Goal: Information Seeking & Learning: Find specific fact

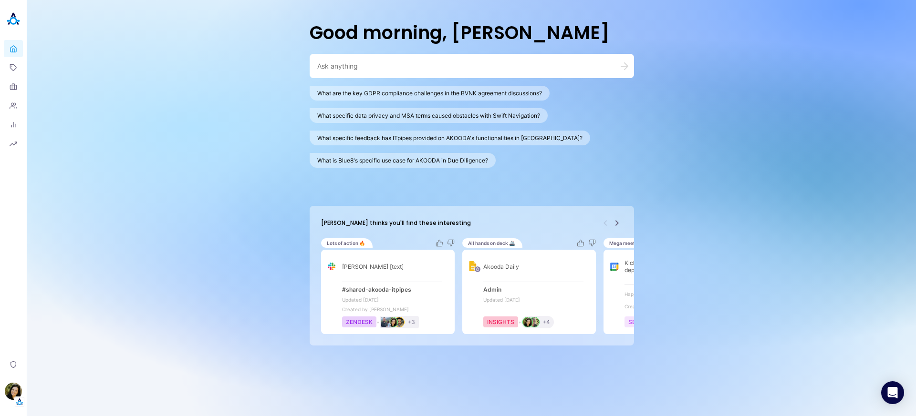
click at [620, 224] on icon "Next" at bounding box center [616, 223] width 11 height 11
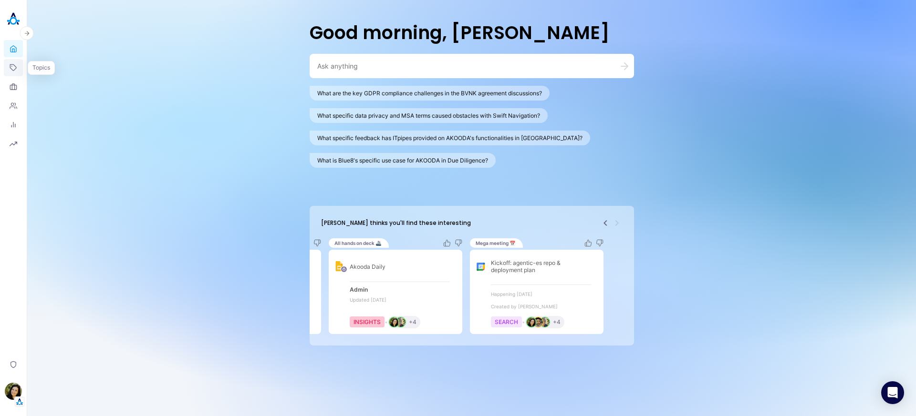
click at [13, 60] on link "Topics" at bounding box center [13, 67] width 19 height 17
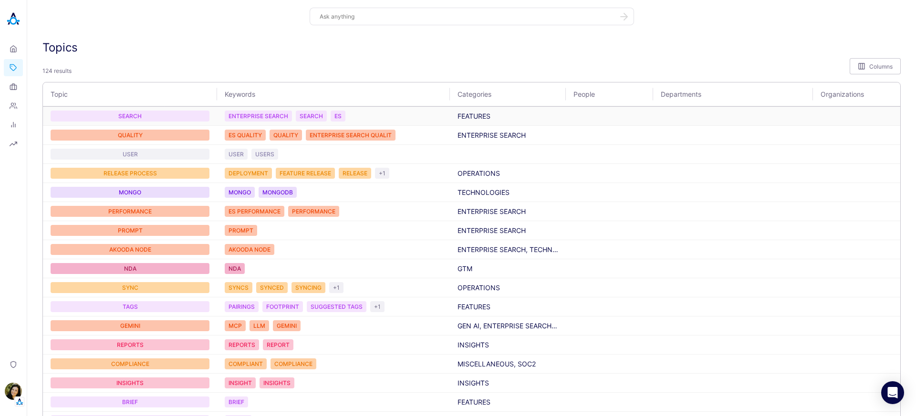
click at [163, 114] on div "SEARCH" at bounding box center [130, 116] width 159 height 11
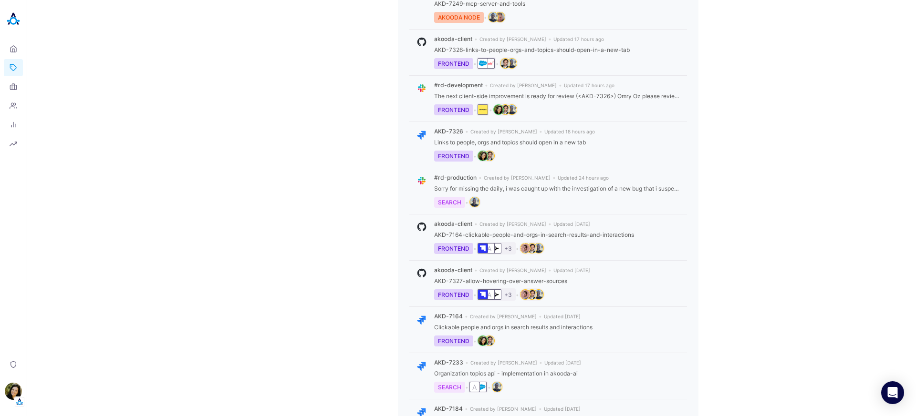
scroll to position [250, 0]
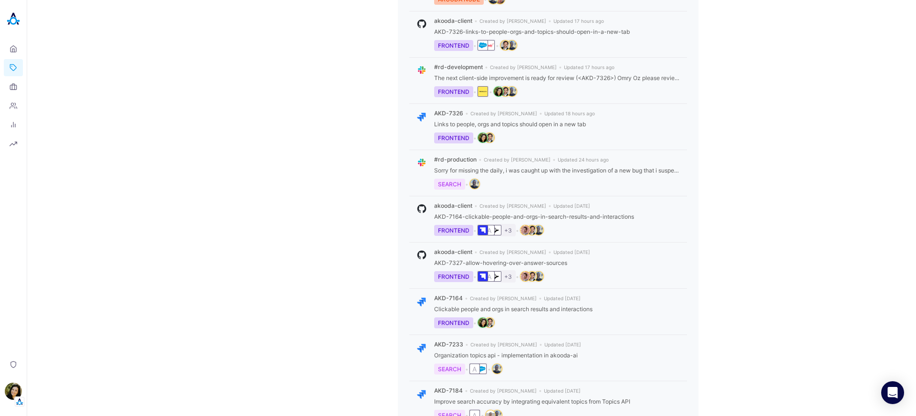
click at [460, 277] on div "FRONTEND" at bounding box center [453, 276] width 39 height 11
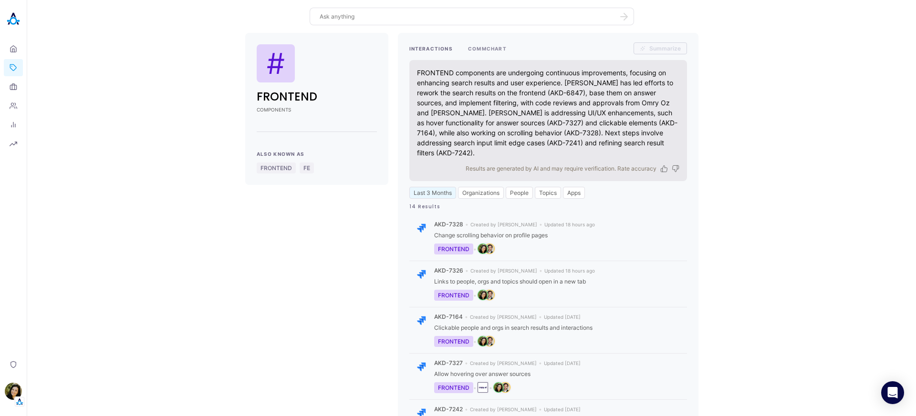
click at [469, 47] on button "COMMCHART" at bounding box center [487, 48] width 39 height 12
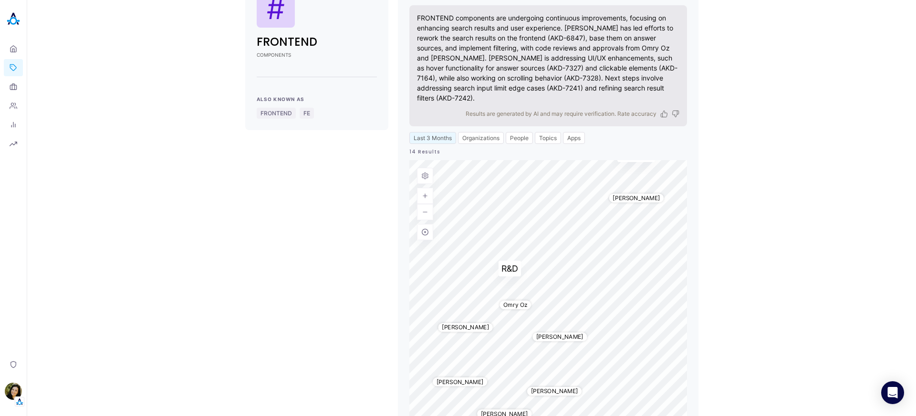
scroll to position [86, 0]
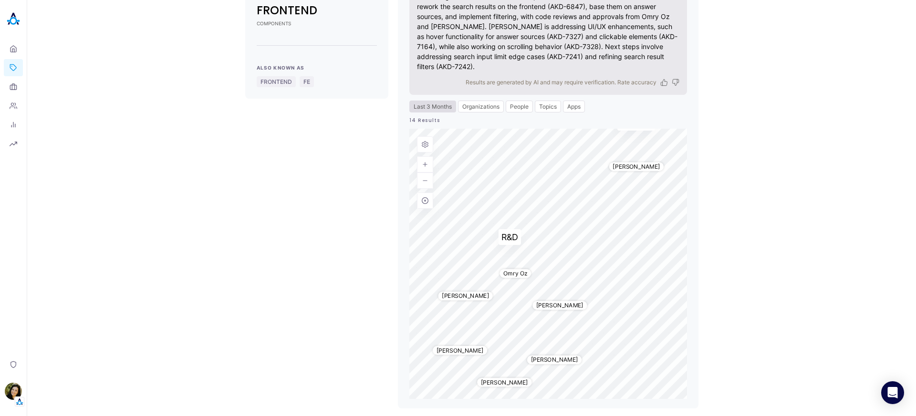
click at [437, 106] on button "Last 3 Months" at bounding box center [432, 107] width 47 height 12
select select "5"
select select "2025"
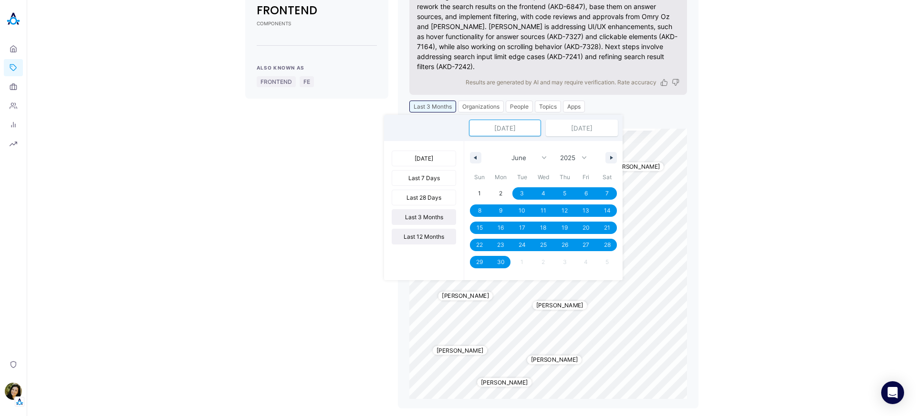
click at [411, 241] on button "Last 12 Months" at bounding box center [424, 237] width 64 height 16
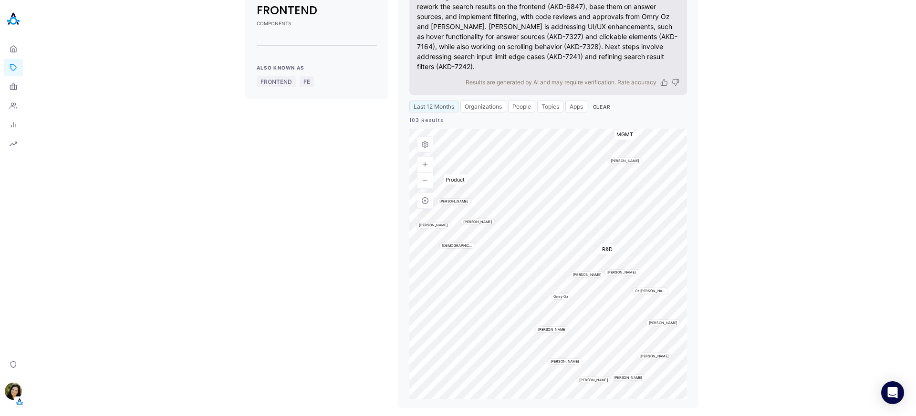
scroll to position [85, 0]
click at [655, 356] on span "[PERSON_NAME]" at bounding box center [654, 358] width 29 height 4
click at [650, 355] on div "[PERSON_NAME]" at bounding box center [653, 357] width 33 height 5
click at [530, 110] on button "People" at bounding box center [521, 108] width 27 height 12
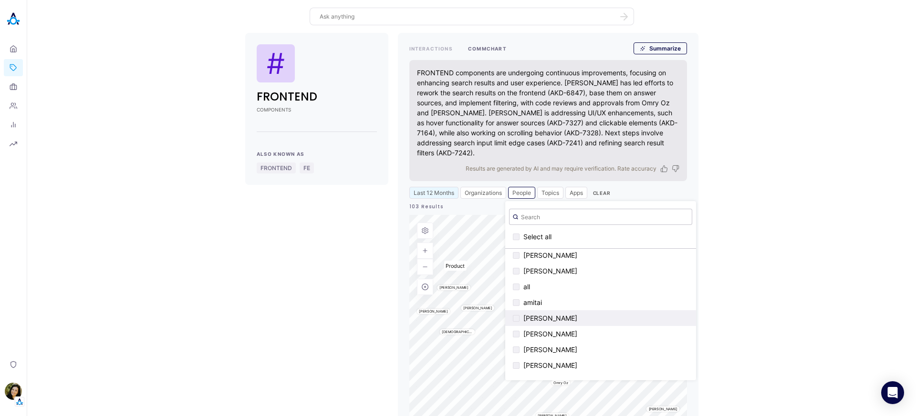
scroll to position [0, 0]
click at [353, 16] on textarea at bounding box center [466, 16] width 293 height 9
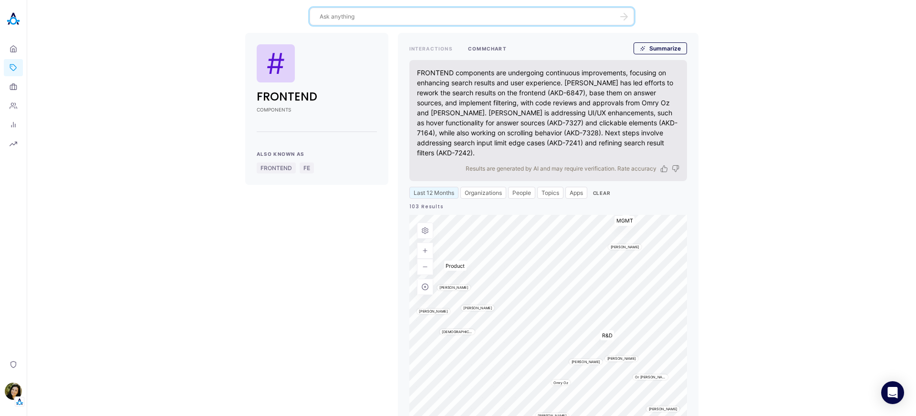
type textarea "z"
type textarea "alicia callahan"
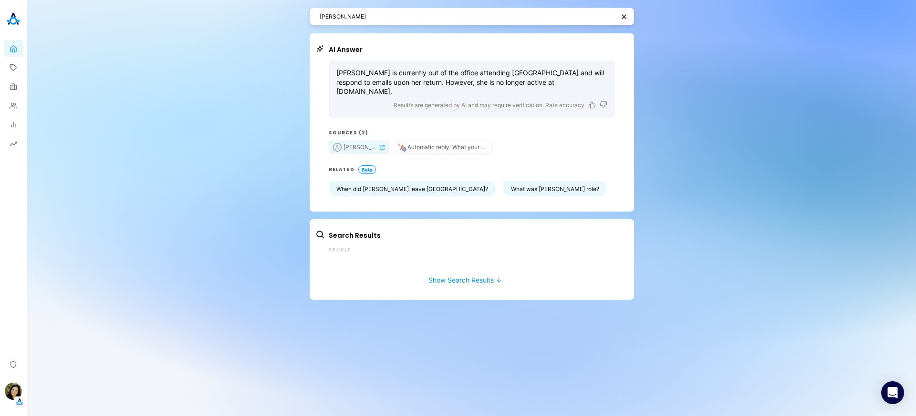
click at [365, 144] on span "Alicia Callahan" at bounding box center [360, 147] width 34 height 7
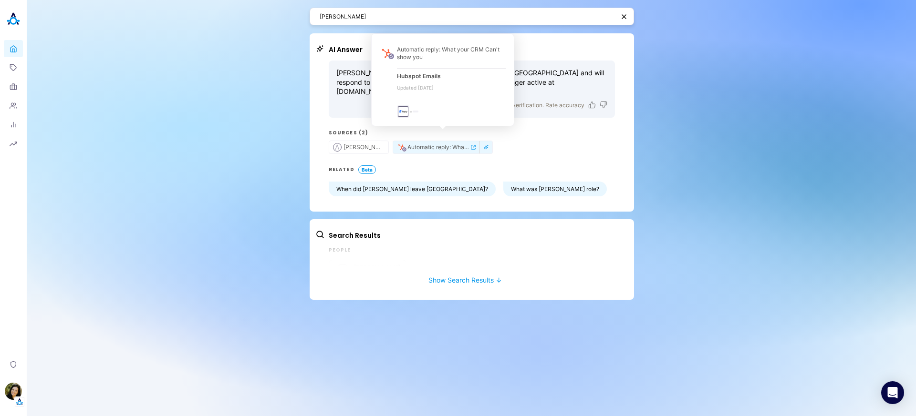
click at [473, 145] on icon "external-link-icon" at bounding box center [473, 147] width 4 height 4
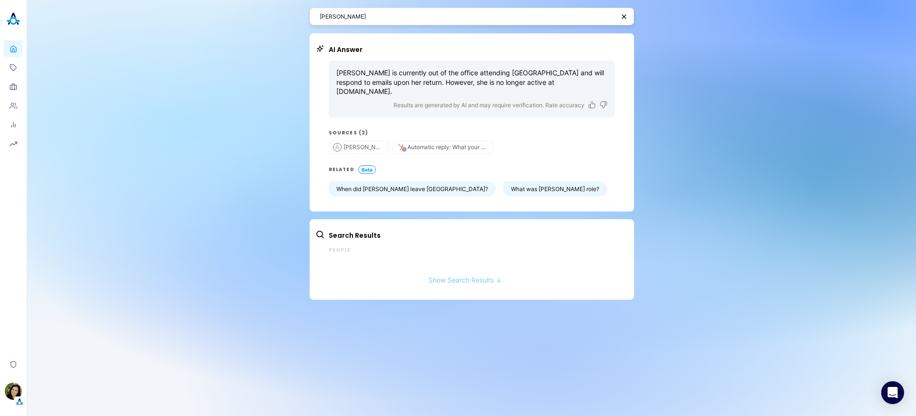
click at [468, 272] on button "Show Search Results ↓" at bounding box center [465, 276] width 300 height 18
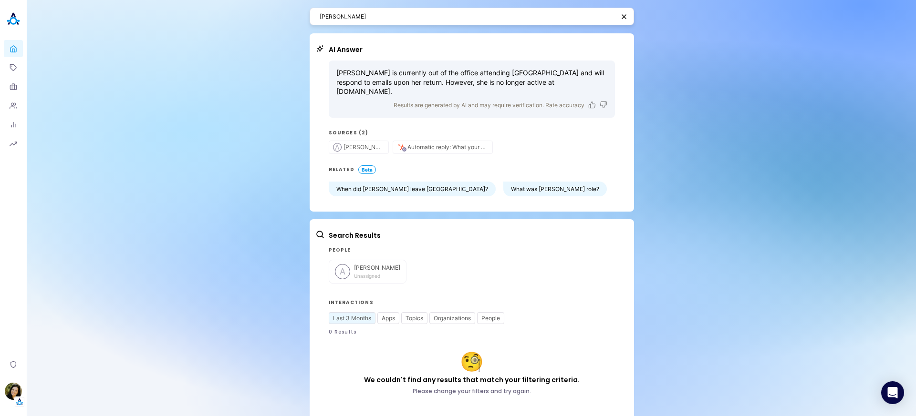
scroll to position [4, 0]
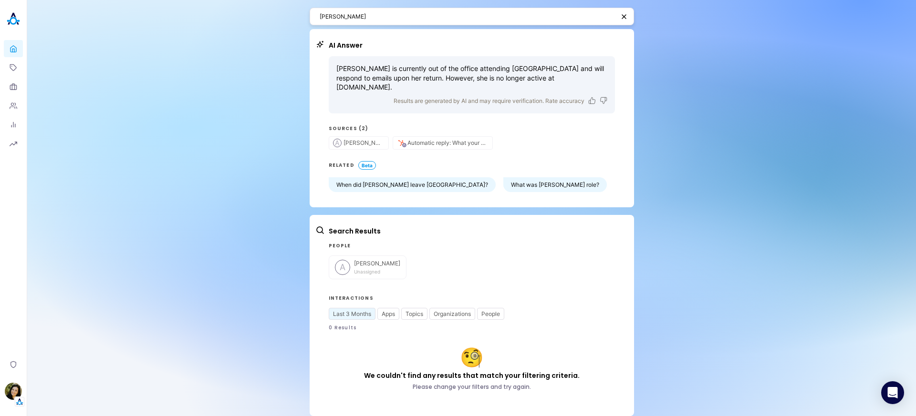
click at [498, 166] on div "RELATED Beta When did Alicia Callahan leave Akooda? What was Alicia Callahan's …" at bounding box center [472, 176] width 286 height 31
click at [503, 177] on button "What was Alicia Callahan's role?" at bounding box center [555, 184] width 104 height 15
type textarea "What was Alicia Callahan's role at Akooda.co?"
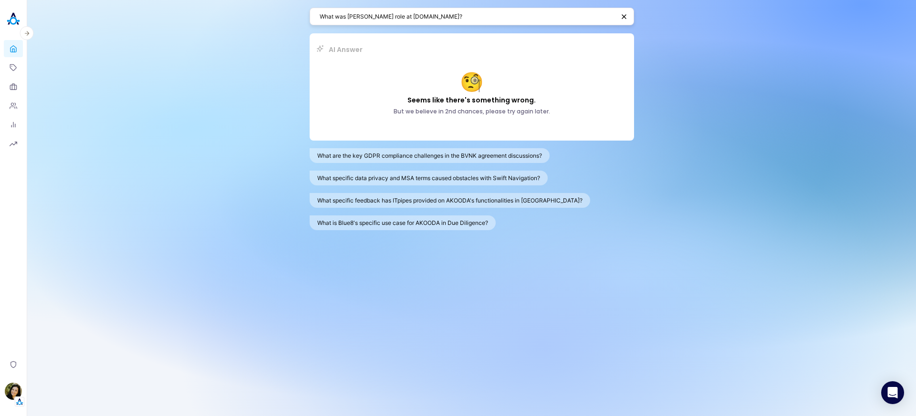
click at [14, 20] on img at bounding box center [13, 19] width 19 height 19
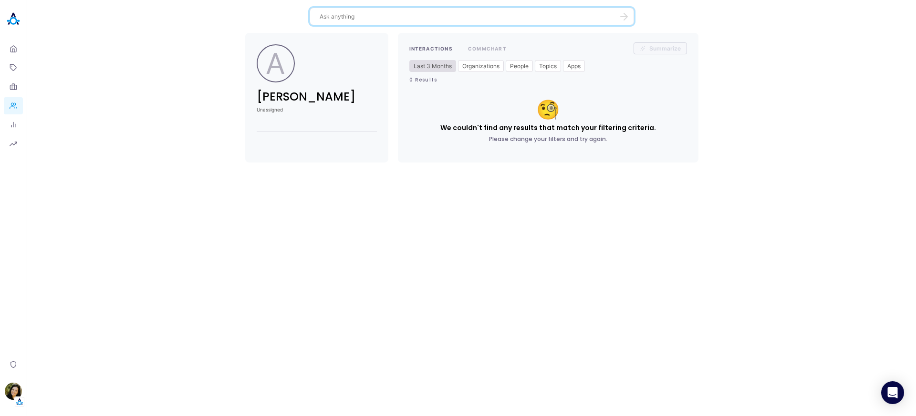
click at [450, 64] on button "Last 3 Months" at bounding box center [432, 66] width 47 height 12
select select "5"
select select "2025"
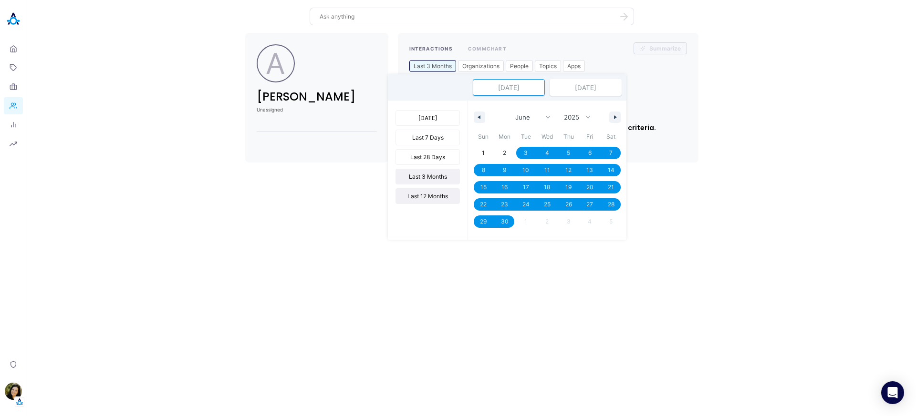
click at [436, 203] on button "Last 12 Months" at bounding box center [427, 196] width 64 height 16
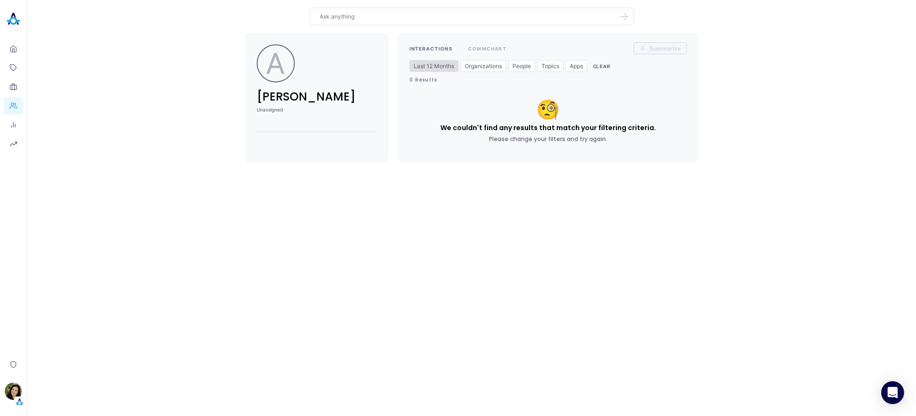
click at [442, 65] on button "Last 12 Months" at bounding box center [433, 66] width 49 height 12
select select "8"
select select "2024"
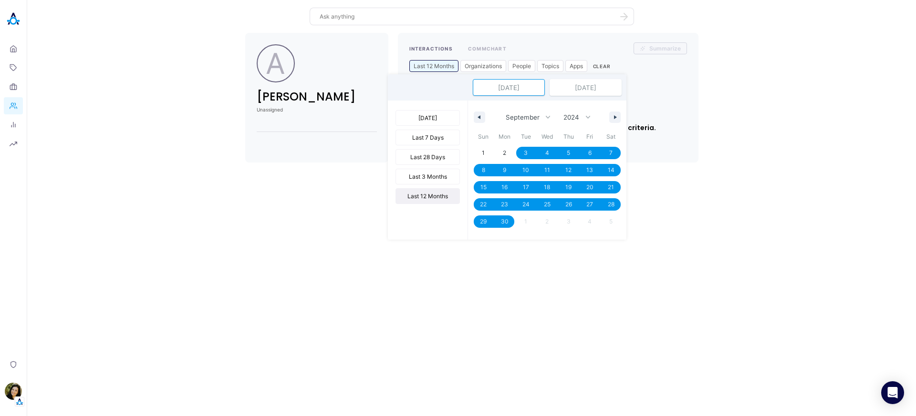
click at [512, 88] on input "Sep 3, 2024" at bounding box center [508, 88] width 71 height 16
click at [531, 88] on input "Sep 3, 2024" at bounding box center [508, 88] width 71 height 16
type input "Sep 3, 2021"
click at [687, 89] on div "INTERACTIONS COMMCHART Summarize Last 12 Months Today Last 7 Days Last 28 Days …" at bounding box center [548, 98] width 301 height 130
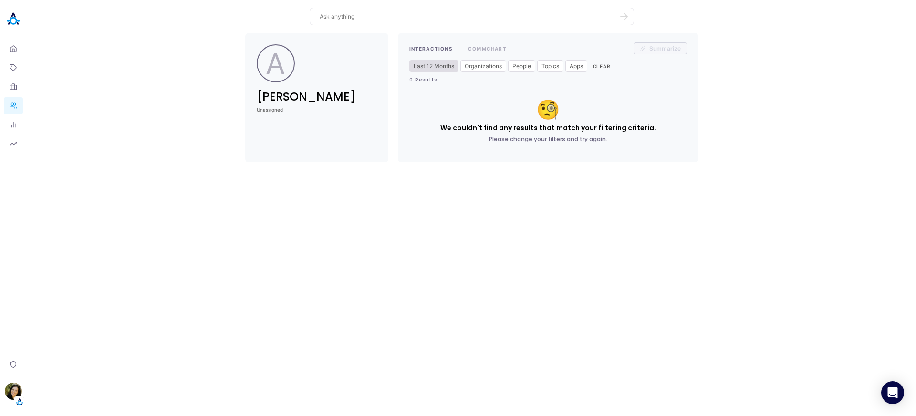
click at [437, 70] on button "Last 12 Months" at bounding box center [433, 66] width 49 height 12
select select "8"
select select "2024"
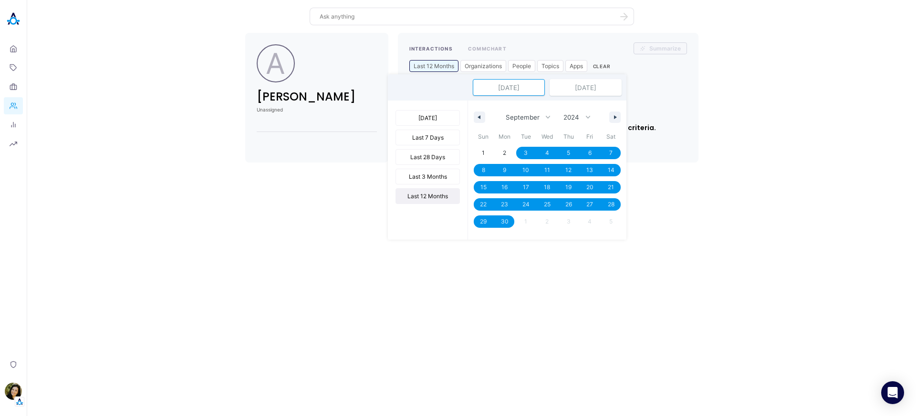
click at [538, 88] on input "Sep 3, 2024" at bounding box center [508, 88] width 71 height 16
type input "Sep 3, 2021"
select select "2021"
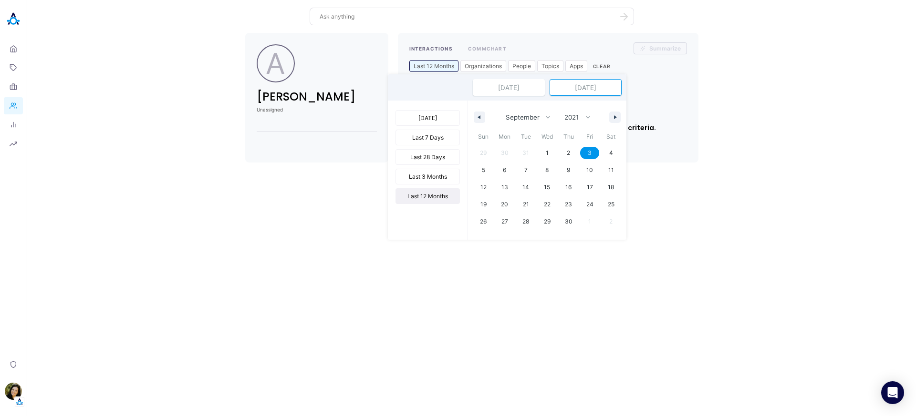
click at [606, 89] on input "Sep 3, 2021" at bounding box center [585, 88] width 71 height 16
type input "Sep 3, 2025"
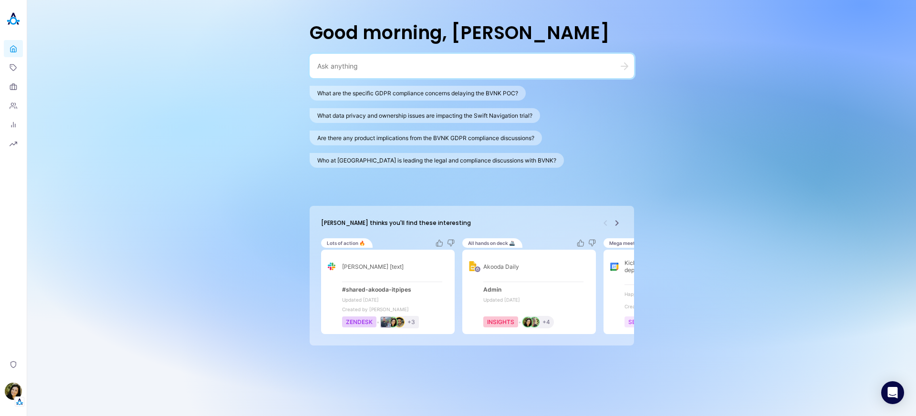
click at [619, 222] on icon "Next" at bounding box center [616, 223] width 11 height 11
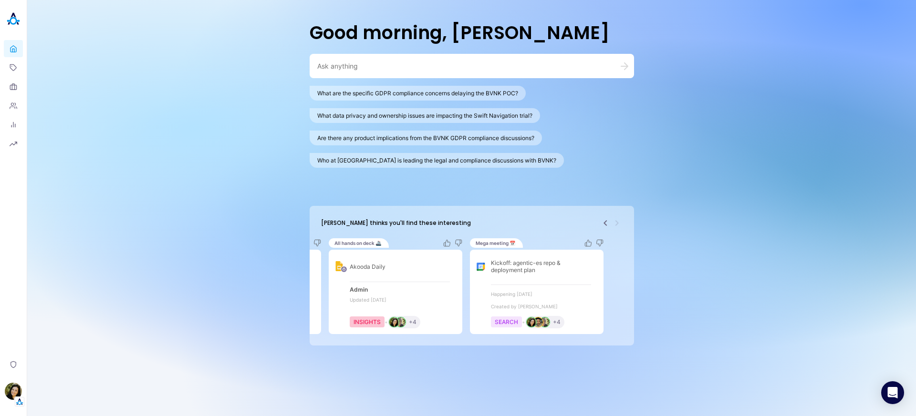
click at [604, 222] on icon "Previous" at bounding box center [605, 223] width 11 height 11
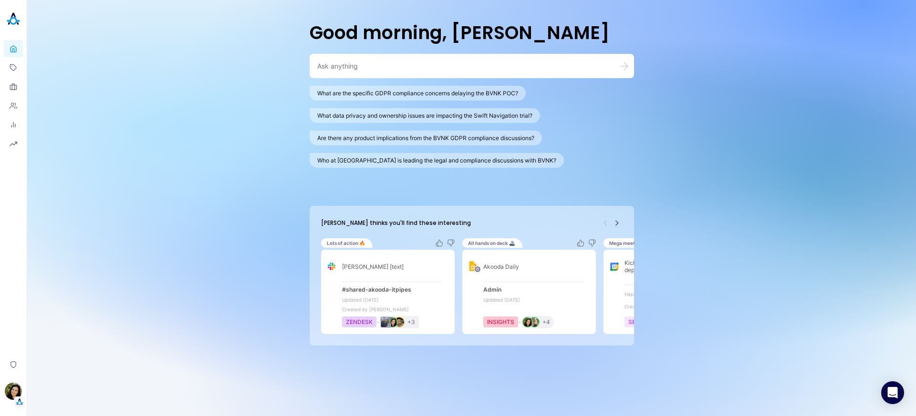
click at [618, 222] on icon "Next" at bounding box center [616, 223] width 11 height 11
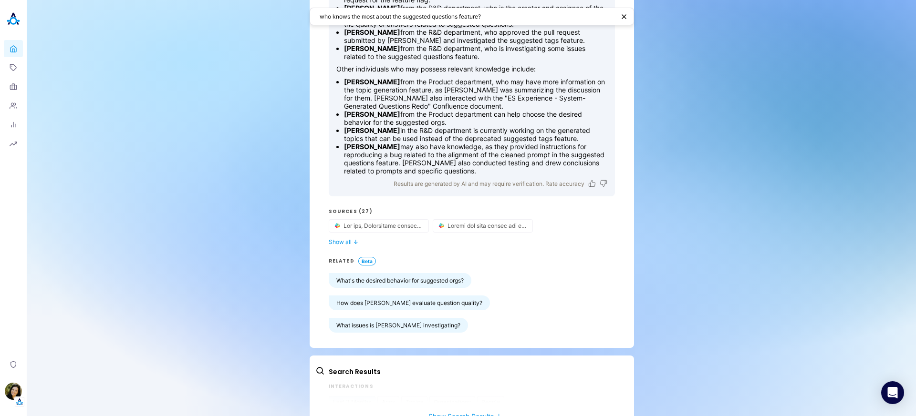
scroll to position [116, 0]
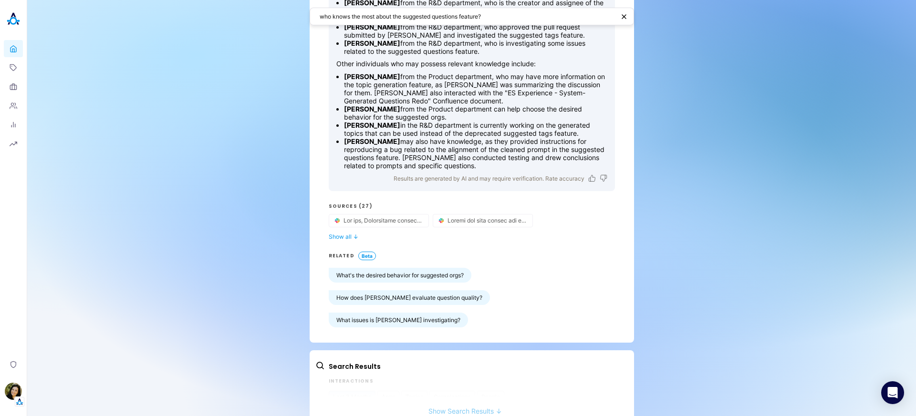
click at [452, 398] on button "Show Search Results ↓" at bounding box center [465, 407] width 300 height 18
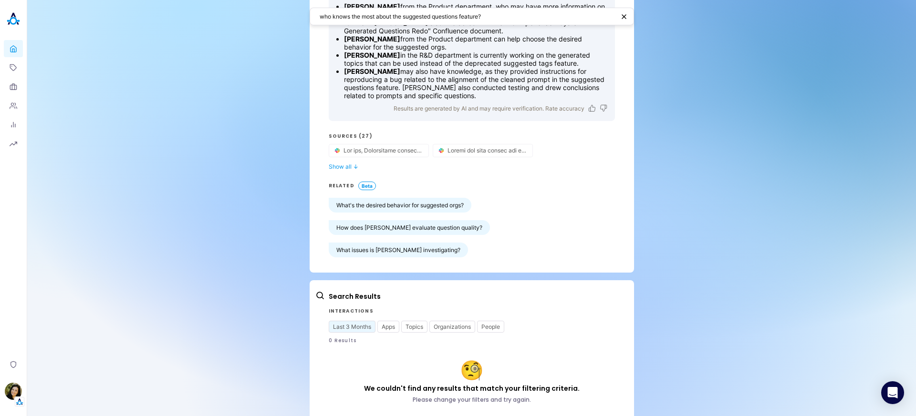
scroll to position [0, 0]
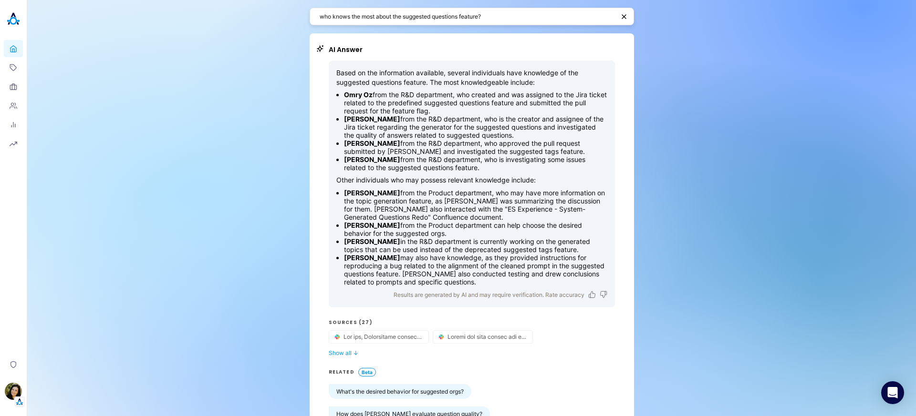
click at [415, 20] on textarea "who knows the most about the suggested questions feature?" at bounding box center [467, 16] width 295 height 9
click at [451, 17] on textarea "who knows the most about the suggested questions feature?" at bounding box center [467, 16] width 295 height 9
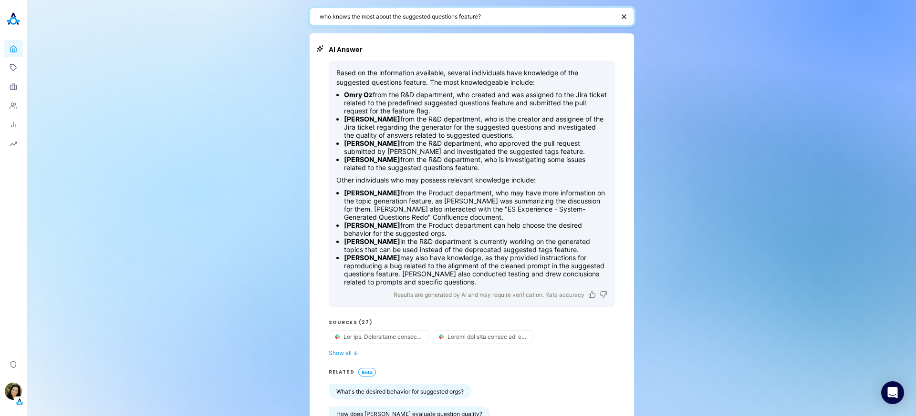
click at [451, 17] on textarea "who knows the most about the suggested questions feature?" at bounding box center [467, 16] width 295 height 9
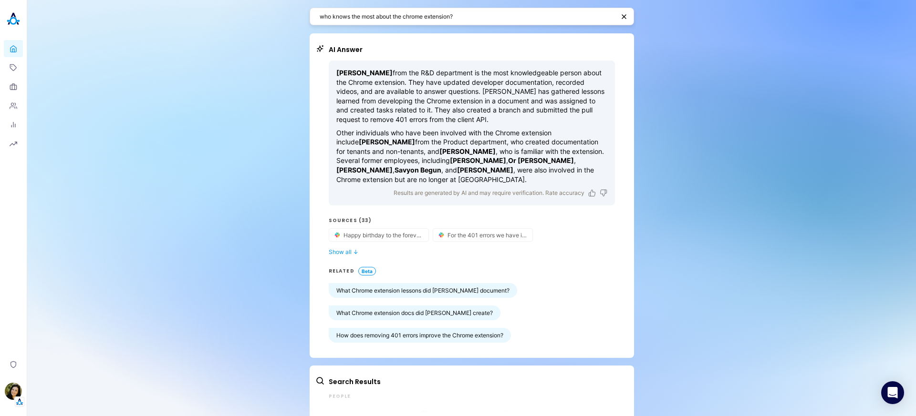
click at [411, 18] on textarea "who knows the most about the chrome extension?" at bounding box center [467, 16] width 295 height 9
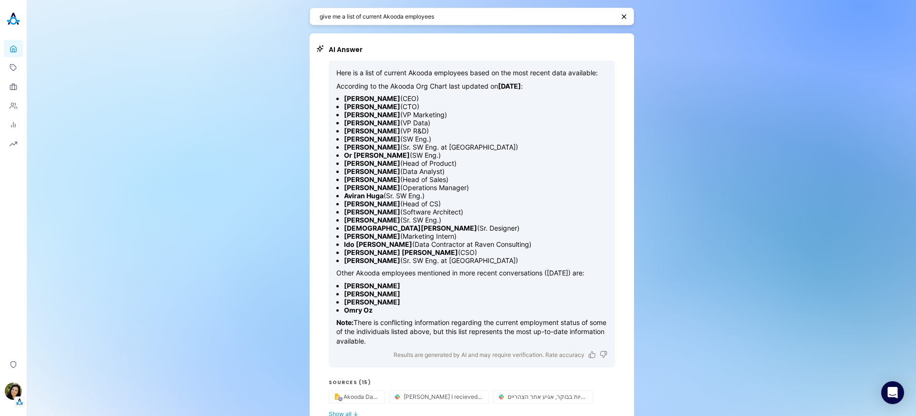
click at [379, 17] on textarea "give me a list of current Akooda employees" at bounding box center [467, 16] width 295 height 9
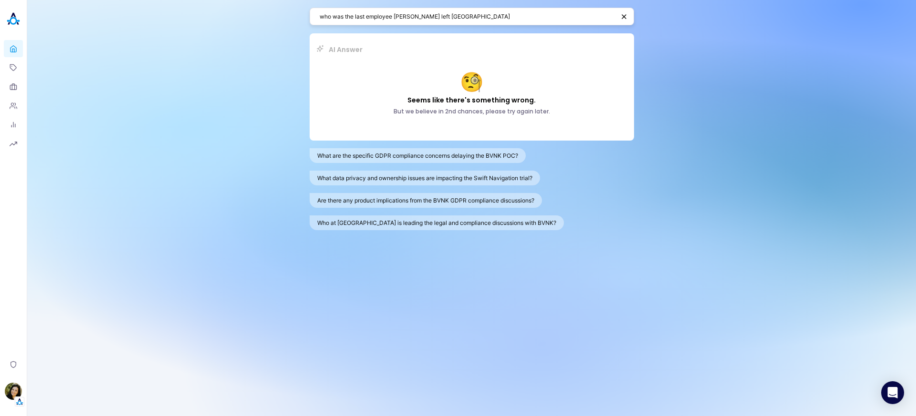
drag, startPoint x: 397, startPoint y: 17, endPoint x: 397, endPoint y: 23, distance: 6.7
click at [397, 17] on textarea "who was the last employee [PERSON_NAME] left [GEOGRAPHIC_DATA]" at bounding box center [467, 16] width 295 height 9
click at [395, 19] on textarea "who was the last employee who left [GEOGRAPHIC_DATA]" at bounding box center [467, 16] width 295 height 9
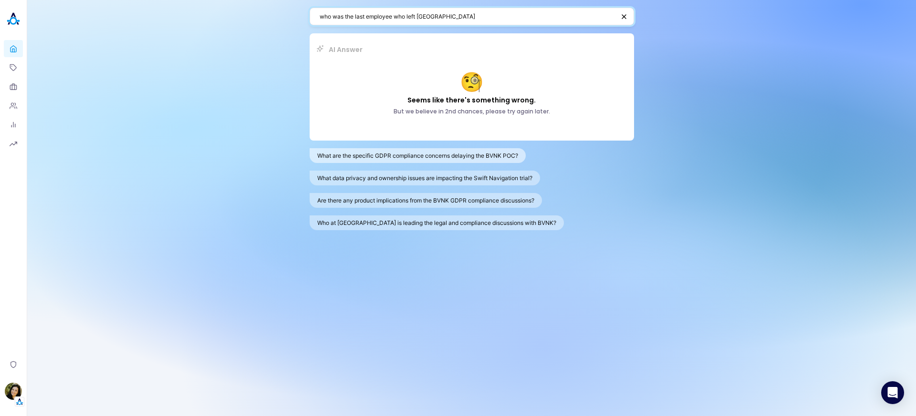
click at [413, 158] on button "What are the specific GDPR compliance concerns delaying the BVNK POC?" at bounding box center [418, 155] width 216 height 15
type textarea "What are the specific GDPR compliance concerns delaying the BVNK POC?"
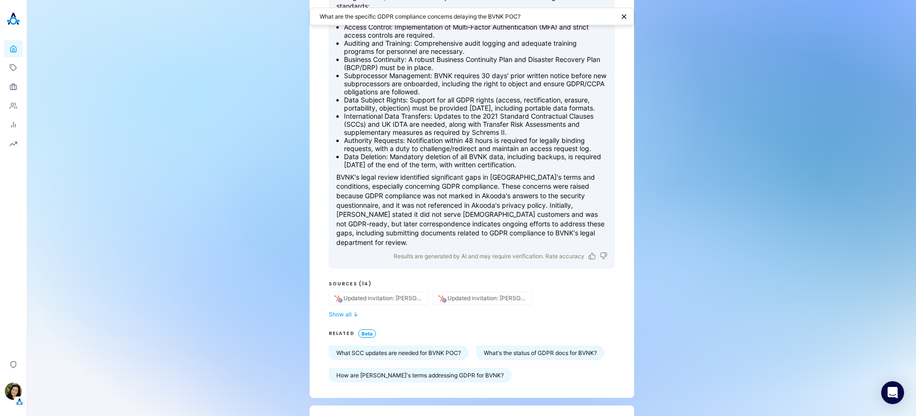
scroll to position [162, 0]
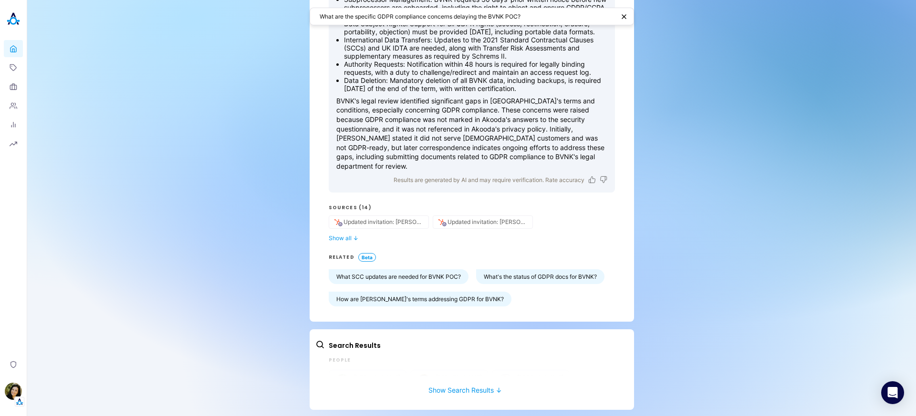
click at [469, 395] on div "Search Results People [PERSON_NAME] Product [PERSON_NAME] R&D [PERSON_NAME] MGM…" at bounding box center [472, 370] width 324 height 81
click at [447, 390] on button "Show Search Results ↓" at bounding box center [465, 386] width 300 height 18
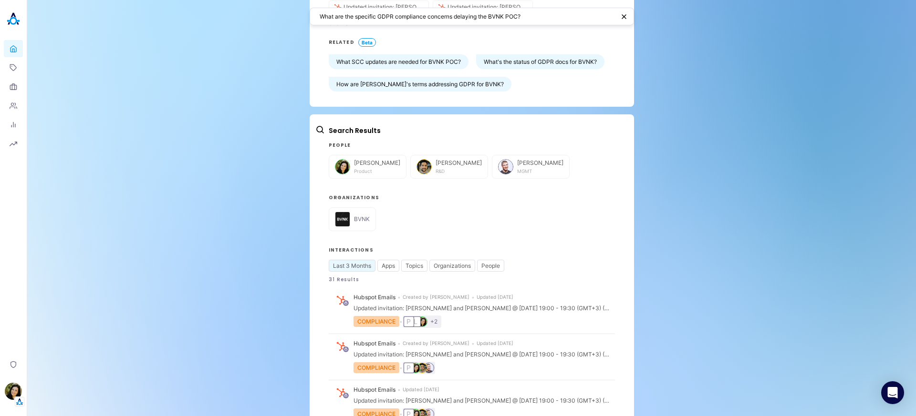
scroll to position [749, 0]
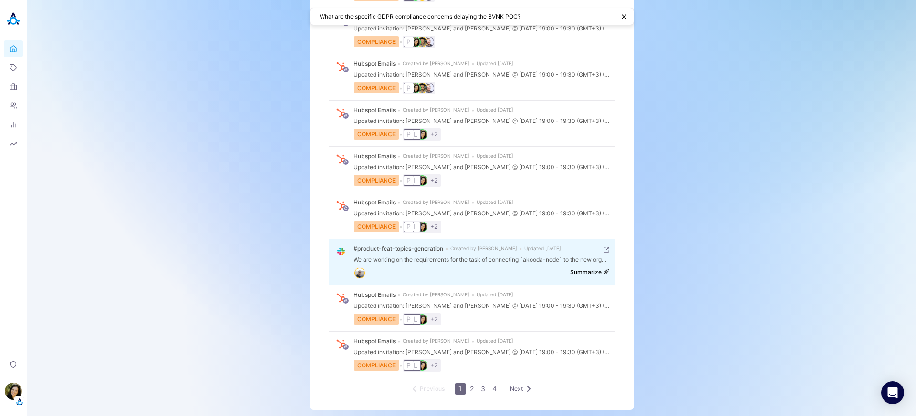
click at [570, 271] on button "Summarize" at bounding box center [589, 272] width 39 height 7
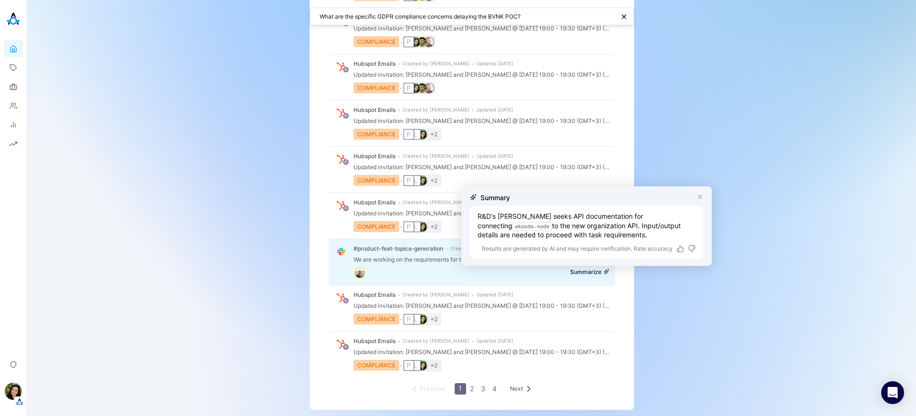
scroll to position [0, 0]
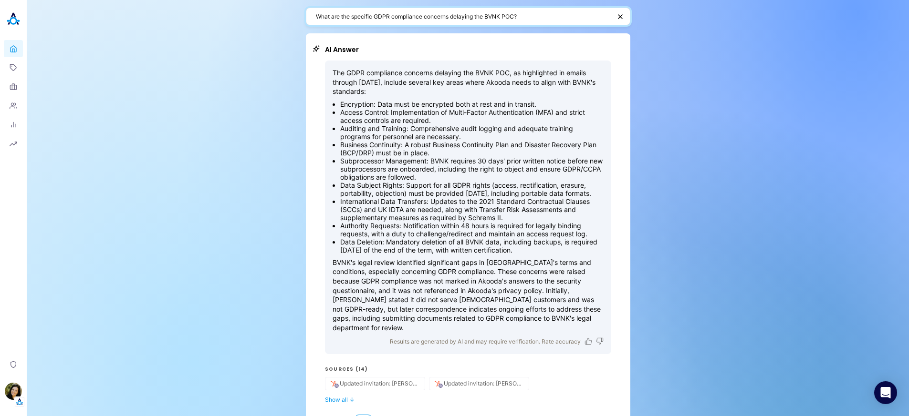
click at [516, 18] on textarea "What are the specific GDPR compliance concerns delaying the BVNK POC?" at bounding box center [463, 16] width 295 height 9
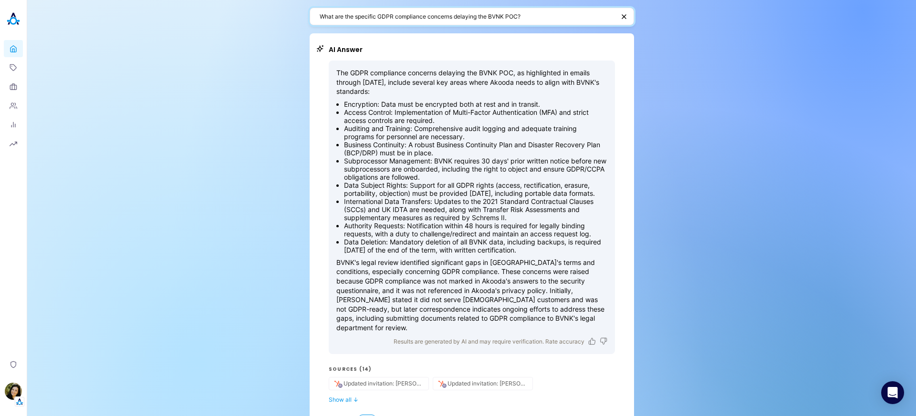
click at [516, 18] on textarea "What are the specific GDPR compliance concerns delaying the BVNK POC?" at bounding box center [467, 16] width 295 height 9
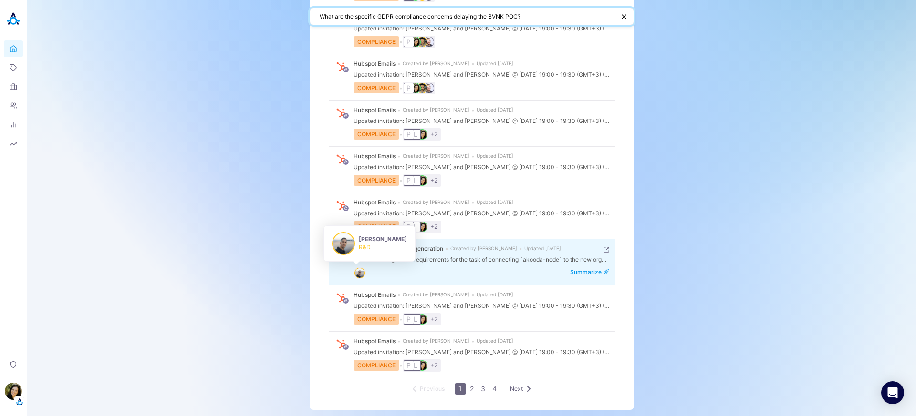
click at [357, 269] on img "person badge" at bounding box center [360, 274] width 10 height 10
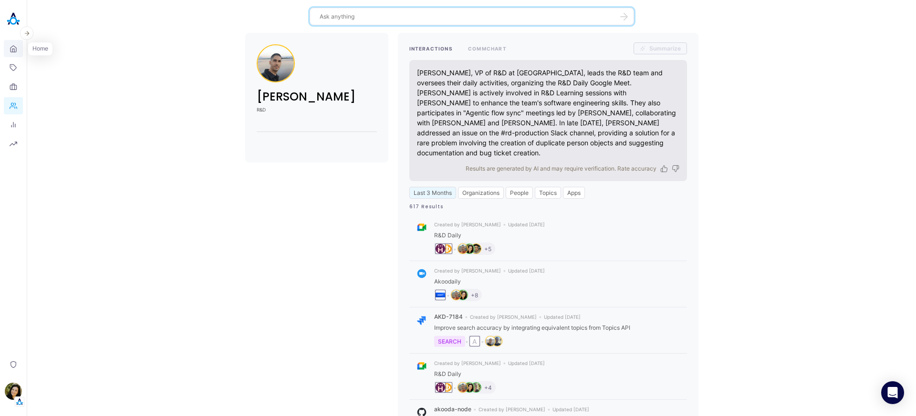
click at [20, 52] on link "Home" at bounding box center [13, 48] width 19 height 17
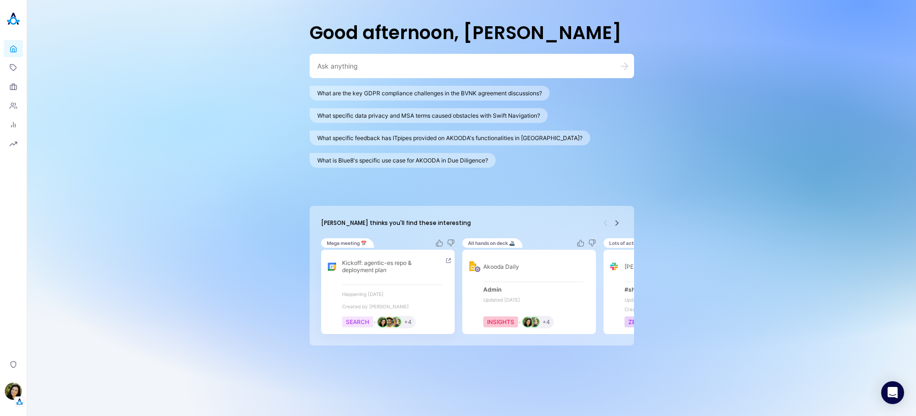
click at [401, 325] on img "person badge" at bounding box center [396, 323] width 10 height 10
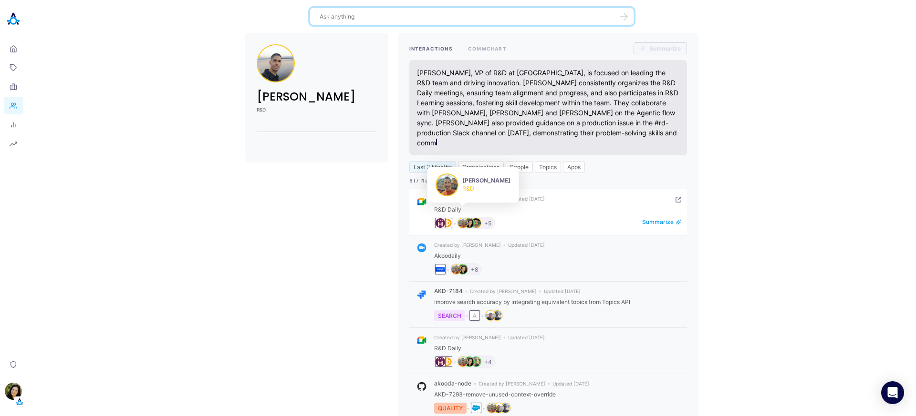
click at [465, 218] on img "person badge" at bounding box center [463, 223] width 10 height 10
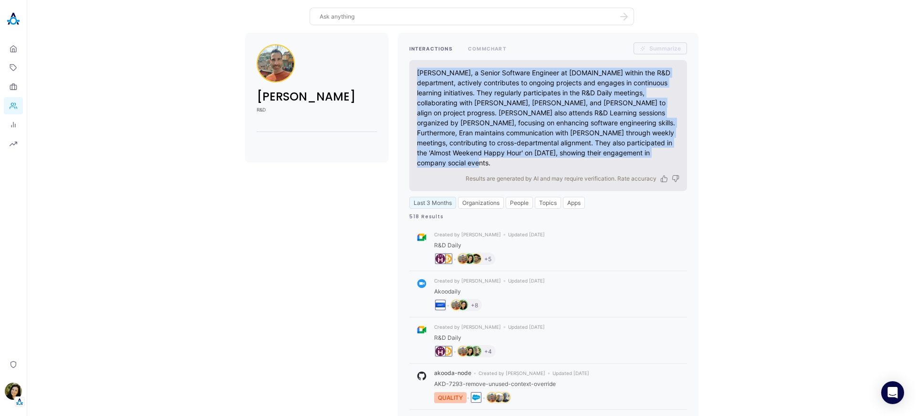
drag, startPoint x: 664, startPoint y: 156, endPoint x: 408, endPoint y: 73, distance: 268.6
click at [409, 73] on div "[PERSON_NAME], a Senior Software Engineer at [DOMAIN_NAME] within the R&D depar…" at bounding box center [548, 125] width 278 height 131
copy div "[PERSON_NAME], a Senior Software Engineer at [DOMAIN_NAME] within the R&D depar…"
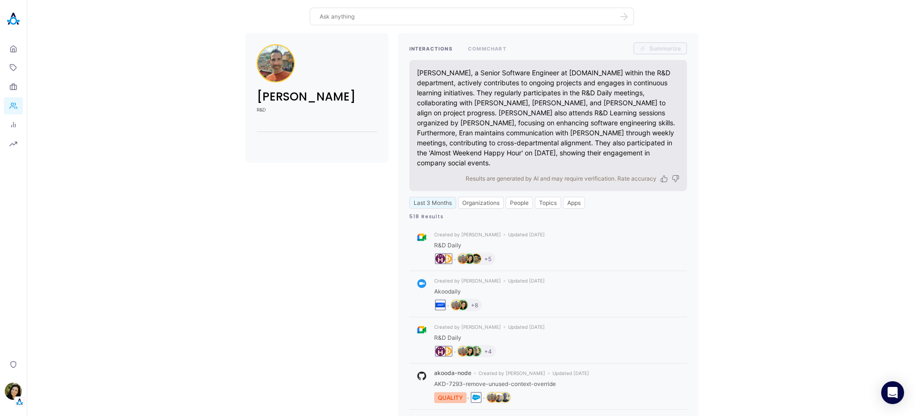
click at [527, 87] on div "[PERSON_NAME], a Senior Software Engineer at [DOMAIN_NAME] within the R&D depar…" at bounding box center [548, 118] width 262 height 100
drag, startPoint x: 450, startPoint y: 90, endPoint x: 531, endPoint y: 92, distance: 80.6
click at [531, 92] on div "[PERSON_NAME], a Senior Software Engineer at [DOMAIN_NAME] within the R&D depar…" at bounding box center [548, 118] width 262 height 100
click at [447, 92] on div "[PERSON_NAME], a Senior Software Engineer at [DOMAIN_NAME] within the R&D depar…" at bounding box center [548, 118] width 262 height 100
drag, startPoint x: 626, startPoint y: 123, endPoint x: 579, endPoint y: 124, distance: 47.2
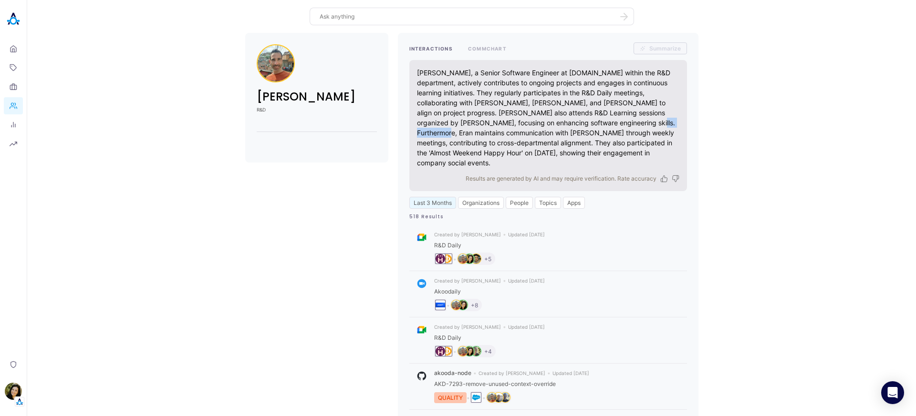
click at [579, 124] on div "[PERSON_NAME], a Senior Software Engineer at [DOMAIN_NAME] within the R&D depar…" at bounding box center [548, 118] width 262 height 100
drag, startPoint x: 528, startPoint y: 92, endPoint x: 447, endPoint y: 97, distance: 80.3
click at [447, 97] on div "[PERSON_NAME], a Senior Software Engineer at [DOMAIN_NAME] within the R&D depar…" at bounding box center [548, 118] width 262 height 100
